Goal: Information Seeking & Learning: Check status

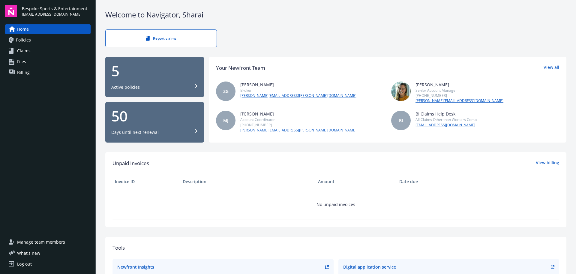
click at [26, 41] on span "Policies" at bounding box center [23, 40] width 15 height 10
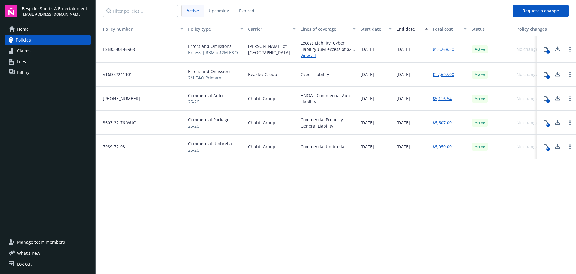
click at [439, 191] on div "Policy number Policy type Carrier Lines of coverage Start date End date Total c…" at bounding box center [336, 147] width 481 height 251
click at [336, 210] on div "Policy number Policy type Carrier Lines of coverage Start date End date Total c…" at bounding box center [336, 147] width 481 height 251
drag, startPoint x: 347, startPoint y: 193, endPoint x: 384, endPoint y: 130, distance: 73.1
click at [347, 193] on div "Policy number Policy type Carrier Lines of coverage Start date End date Total c…" at bounding box center [336, 147] width 481 height 251
